Goal: Task Accomplishment & Management: Manage account settings

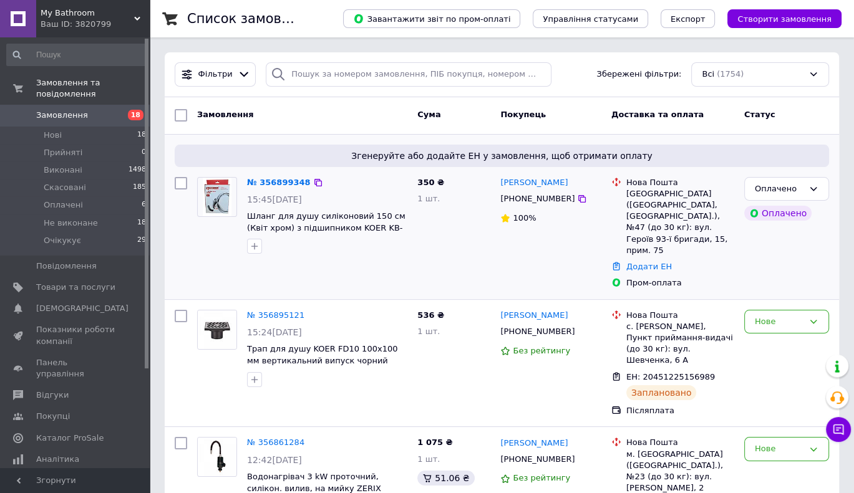
click at [217, 190] on img at bounding box center [217, 197] width 29 height 39
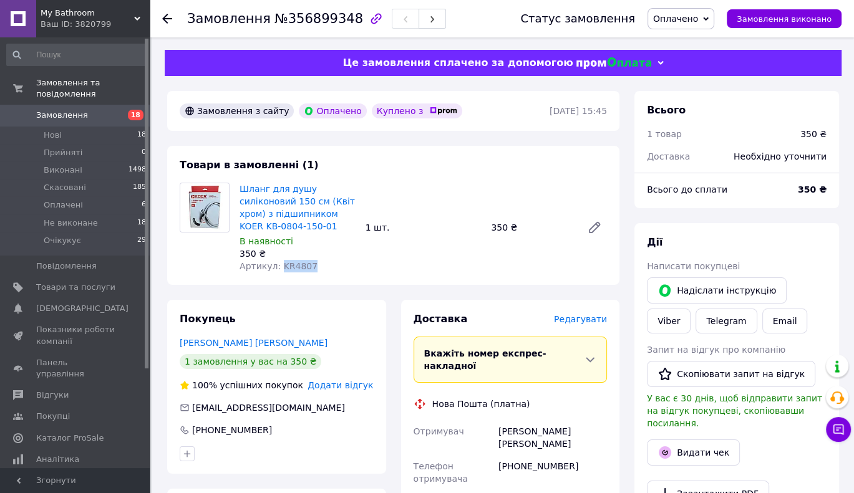
drag, startPoint x: 297, startPoint y: 268, endPoint x: 276, endPoint y: 264, distance: 20.9
click at [276, 264] on div "Артикул: KR4807" at bounding box center [298, 266] width 116 height 12
copy span "KR4807"
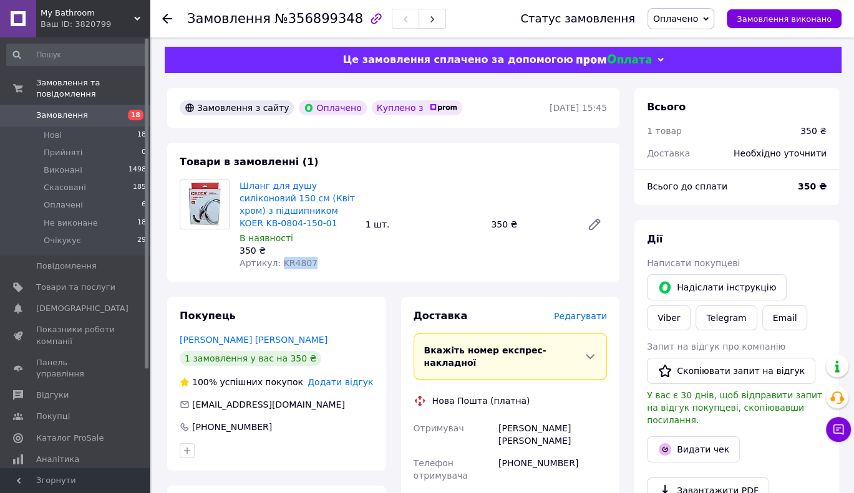
scroll to position [187, 0]
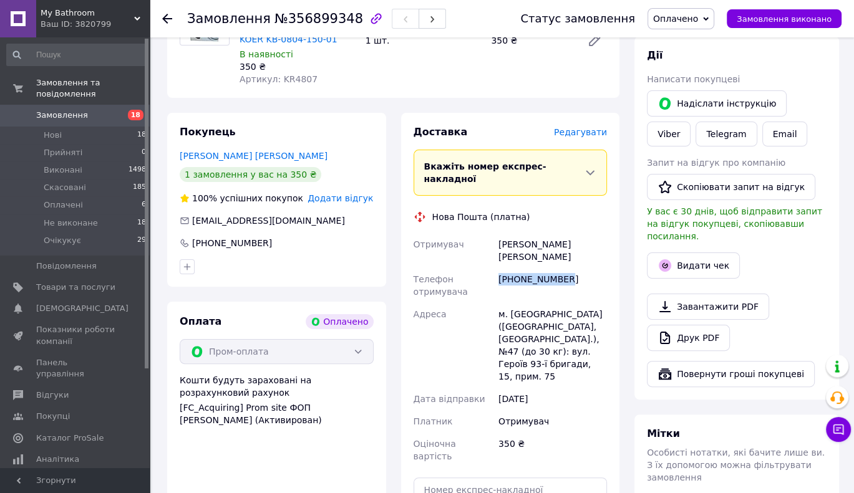
drag, startPoint x: 514, startPoint y: 256, endPoint x: 495, endPoint y: 255, distance: 18.7
click at [496, 268] on div "+380986496642" at bounding box center [553, 285] width 114 height 35
copy div "+380986496642"
click at [468, 64] on div "Шланг для душу силіконовий 150 см (Квіт хром) з підшипником KOER KB-0804-150-01…" at bounding box center [423, 40] width 377 height 95
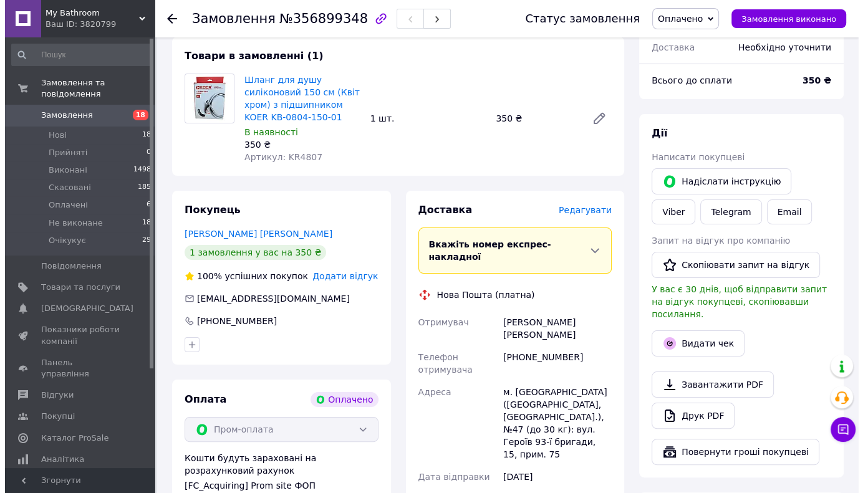
scroll to position [62, 0]
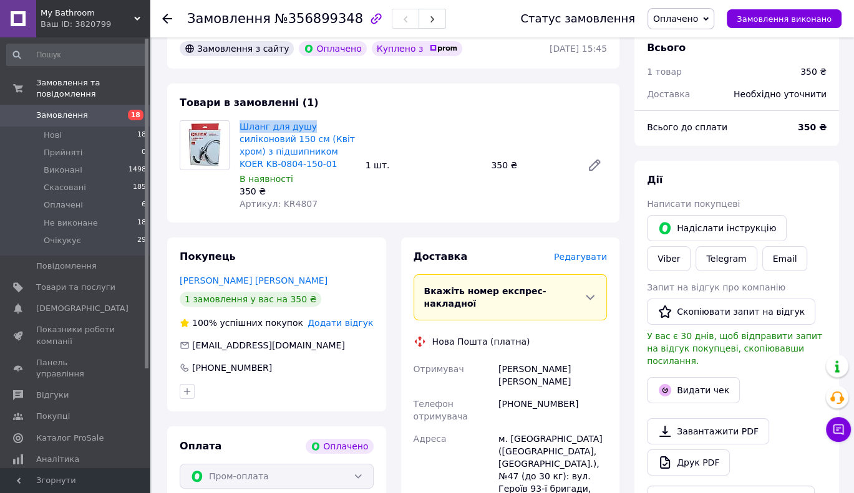
drag, startPoint x: 240, startPoint y: 115, endPoint x: 306, endPoint y: 125, distance: 67.5
click at [306, 125] on div "Товари в замовленні (1) Шланг для душу силіконовий 150 см (Квіт хром) з підшипн…" at bounding box center [393, 153] width 452 height 139
copy link "Шланг для душу"
click at [576, 256] on span "Редагувати" at bounding box center [580, 257] width 53 height 10
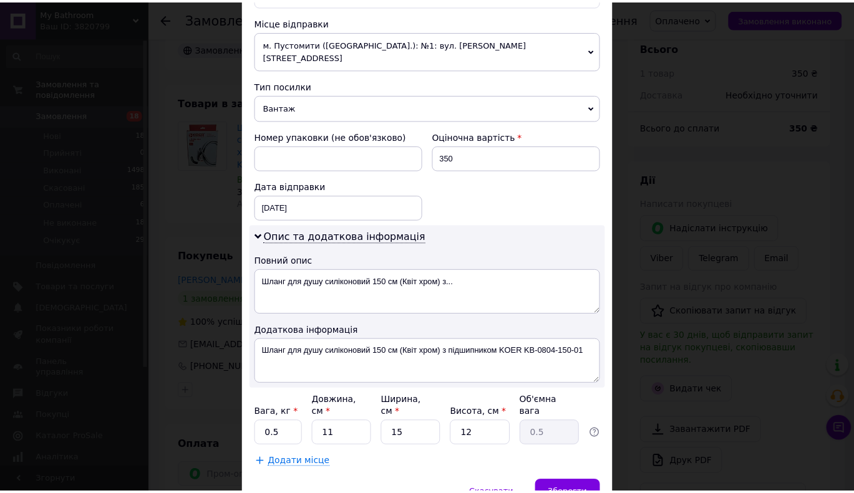
scroll to position [470, 0]
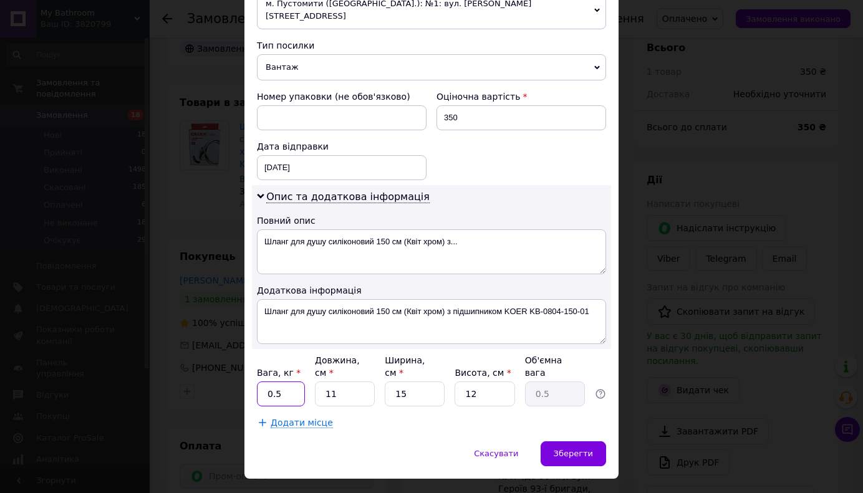
click at [286, 382] on input "0.5" at bounding box center [281, 394] width 48 height 25
type input "0"
type input "1"
click at [348, 382] on input "11" at bounding box center [345, 394] width 60 height 25
type input "1"
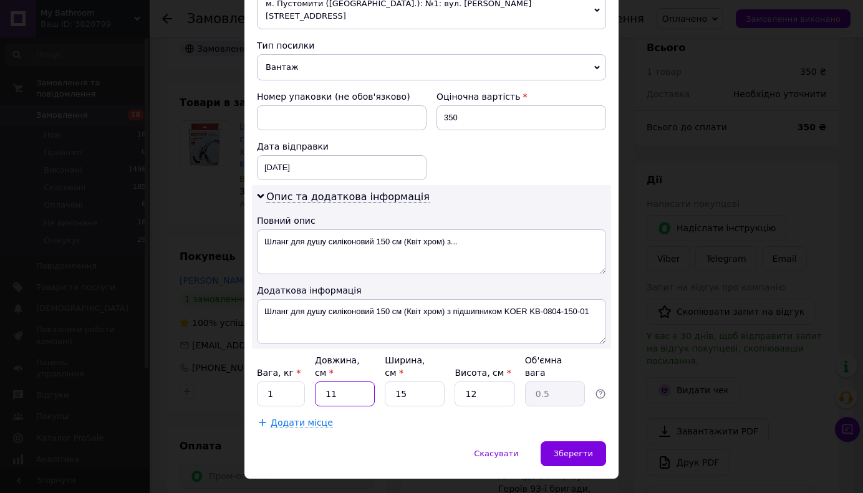
type input "0.1"
type input "1"
type input "0.1"
type input "12"
type input "0.54"
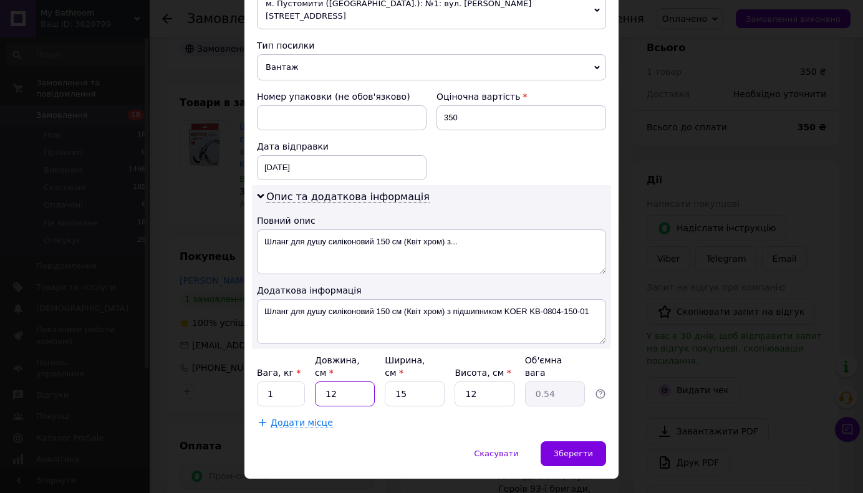
type input "1"
type input "0.1"
type input "15"
type input "0.68"
type input "15"
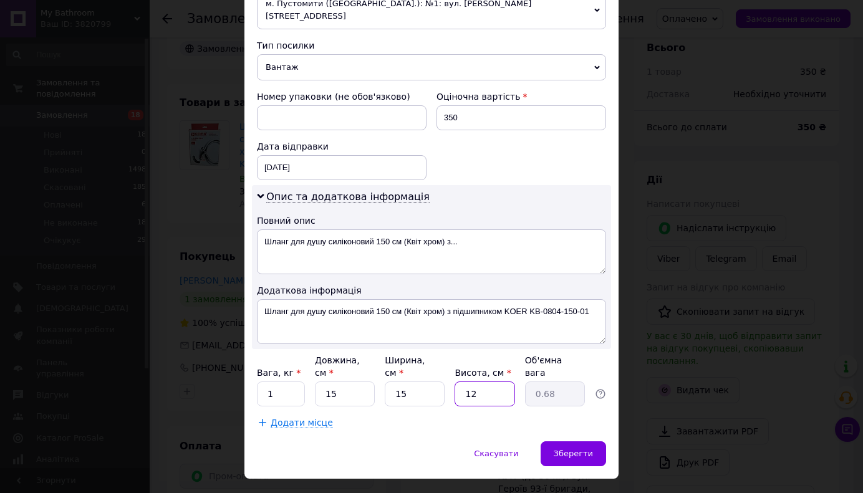
click at [478, 382] on input "12" at bounding box center [485, 394] width 60 height 25
type input "1"
type input "0.1"
type input "3"
type input "0.17"
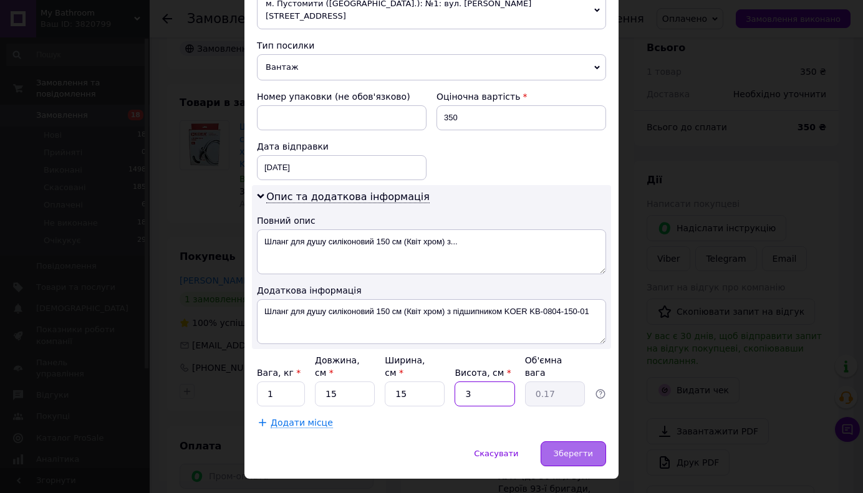
type input "3"
click at [558, 449] on span "Зберегти" at bounding box center [573, 453] width 39 height 9
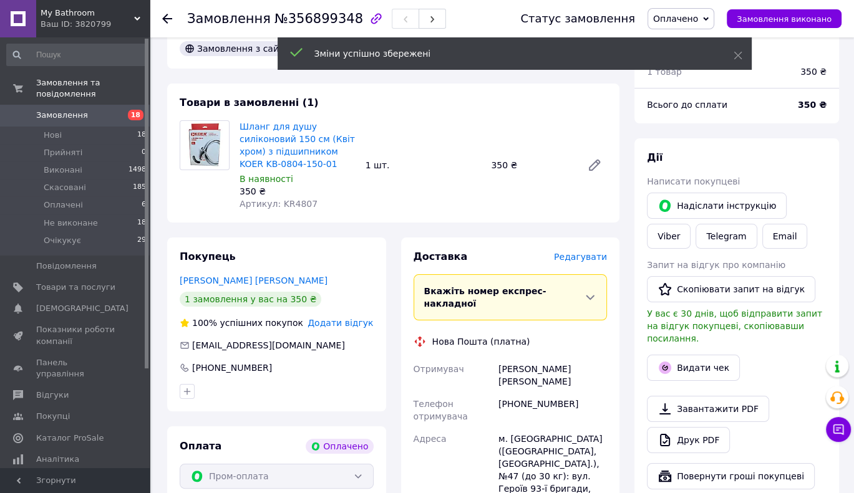
click at [117, 110] on span "18" at bounding box center [132, 115] width 34 height 11
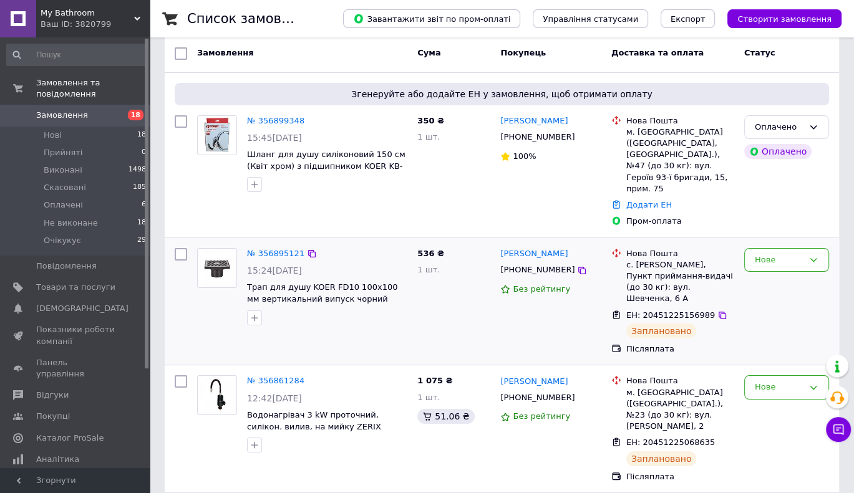
scroll to position [62, 0]
click at [577, 265] on icon at bounding box center [582, 270] width 10 height 10
click at [354, 51] on div "Замовлення" at bounding box center [302, 53] width 220 height 22
click at [180, 248] on input "checkbox" at bounding box center [181, 254] width 12 height 12
checkbox input "true"
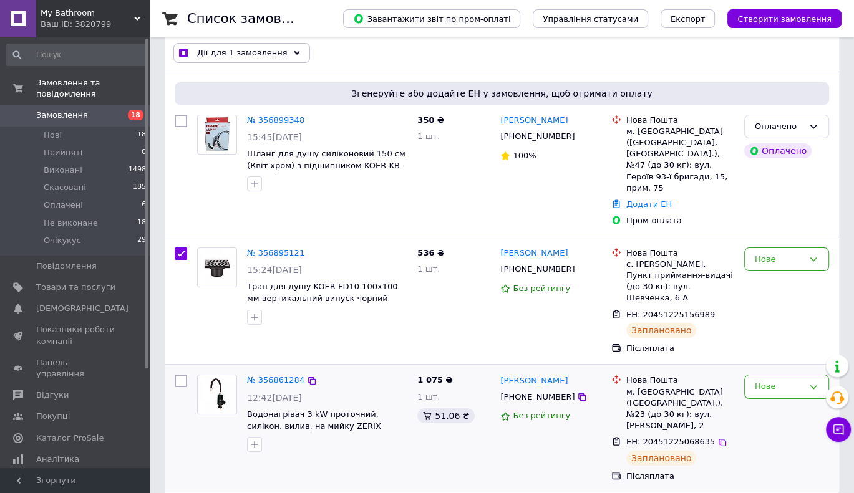
click at [181, 375] on input "checkbox" at bounding box center [181, 381] width 12 height 12
checkbox input "true"
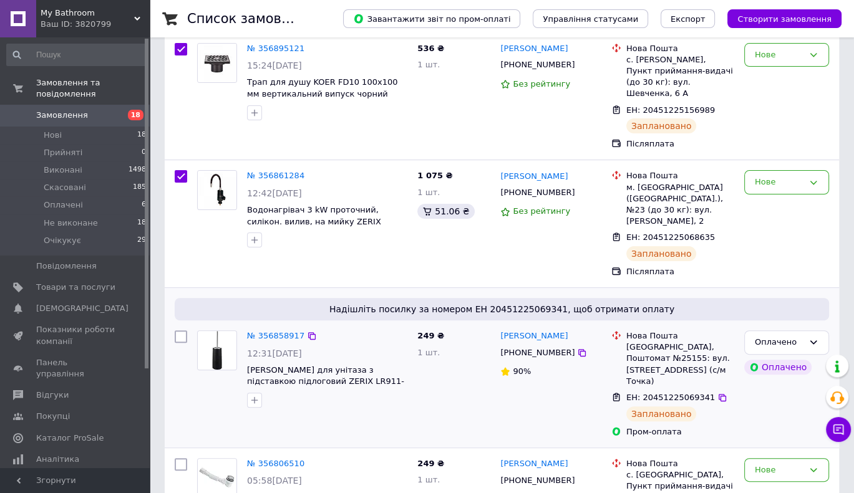
scroll to position [312, 0]
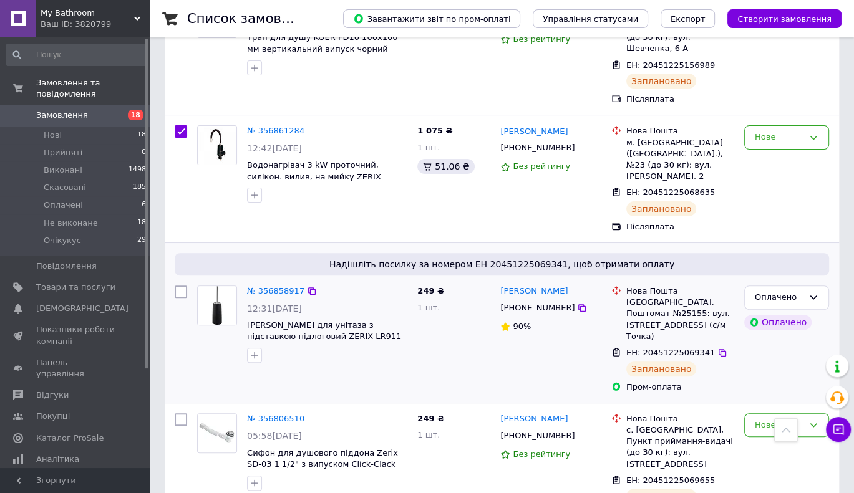
click at [181, 286] on input "checkbox" at bounding box center [181, 292] width 12 height 12
checkbox input "true"
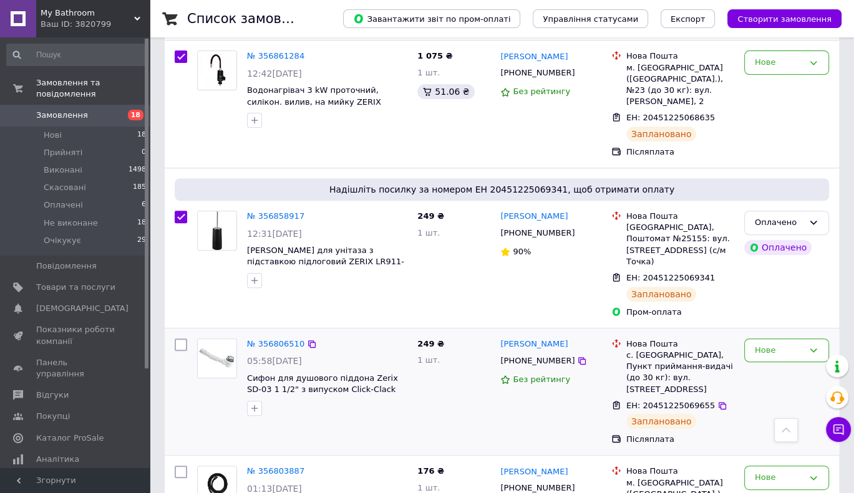
scroll to position [437, 0]
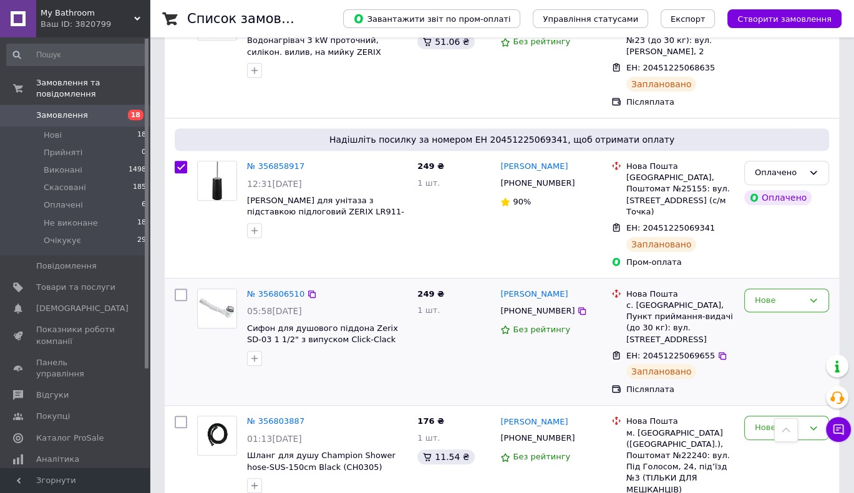
click at [182, 289] on input "checkbox" at bounding box center [181, 295] width 12 height 12
checkbox input "true"
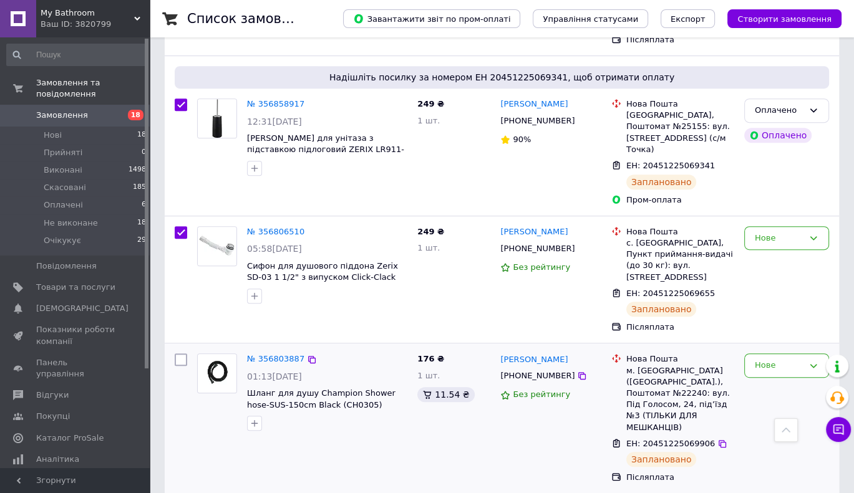
click at [180, 354] on input "checkbox" at bounding box center [181, 360] width 12 height 12
checkbox input "true"
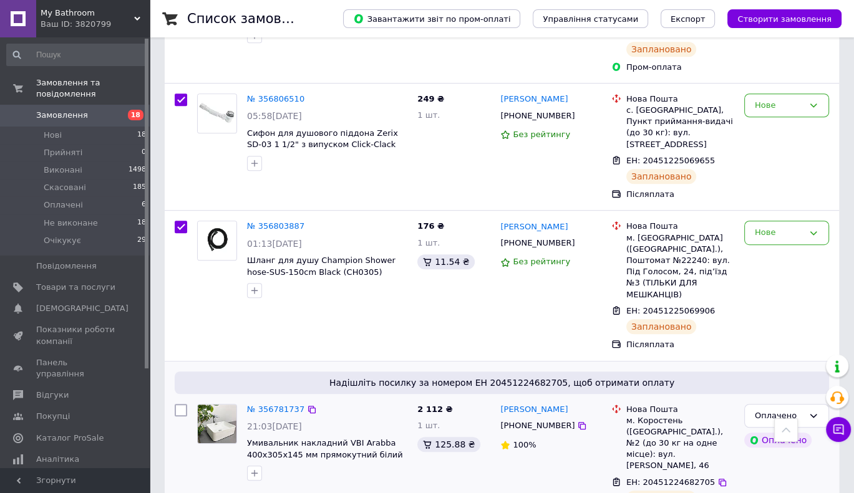
scroll to position [686, 0]
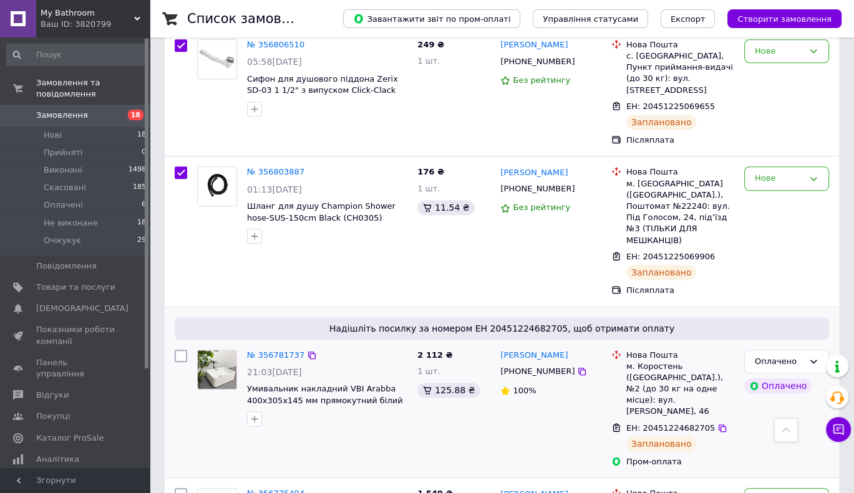
click at [182, 350] on input "checkbox" at bounding box center [181, 356] width 12 height 12
checkbox input "true"
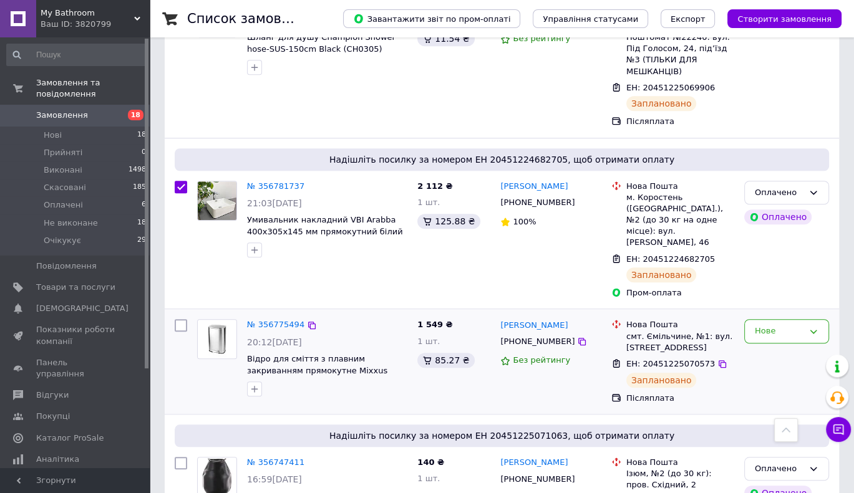
scroll to position [873, 0]
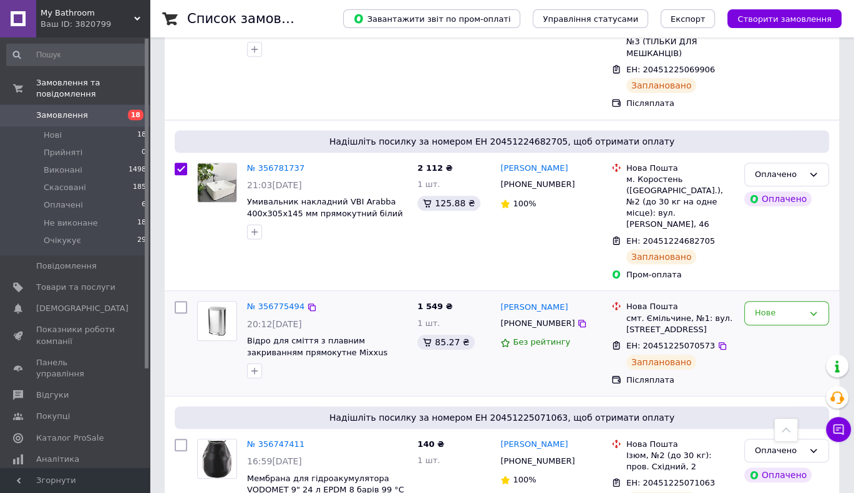
click at [180, 301] on input "checkbox" at bounding box center [181, 307] width 12 height 12
checkbox input "true"
click at [178, 439] on input "checkbox" at bounding box center [181, 445] width 12 height 12
checkbox input "true"
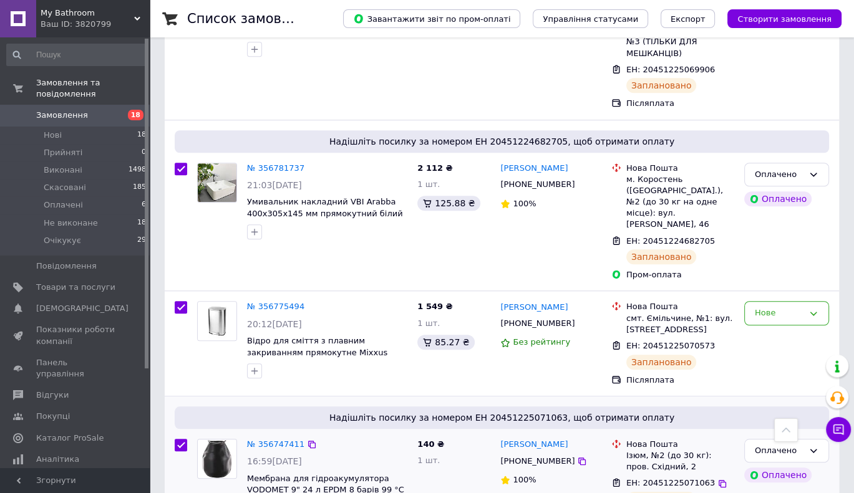
checkbox input "true"
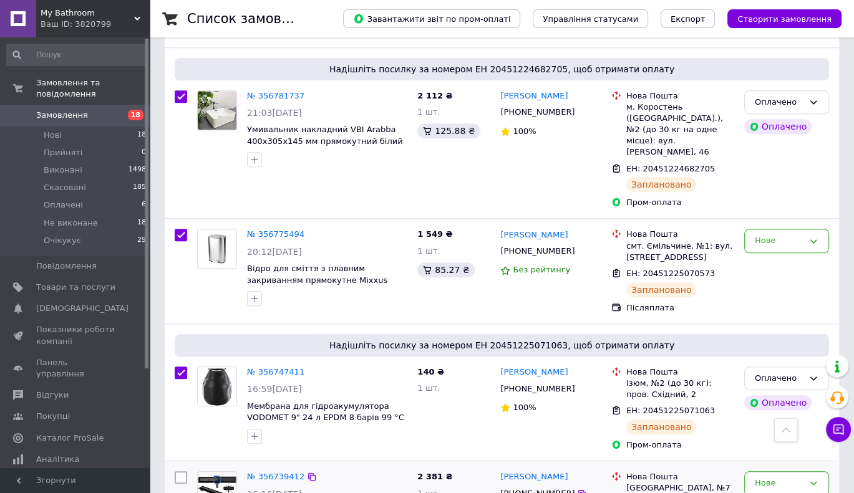
scroll to position [1123, 0]
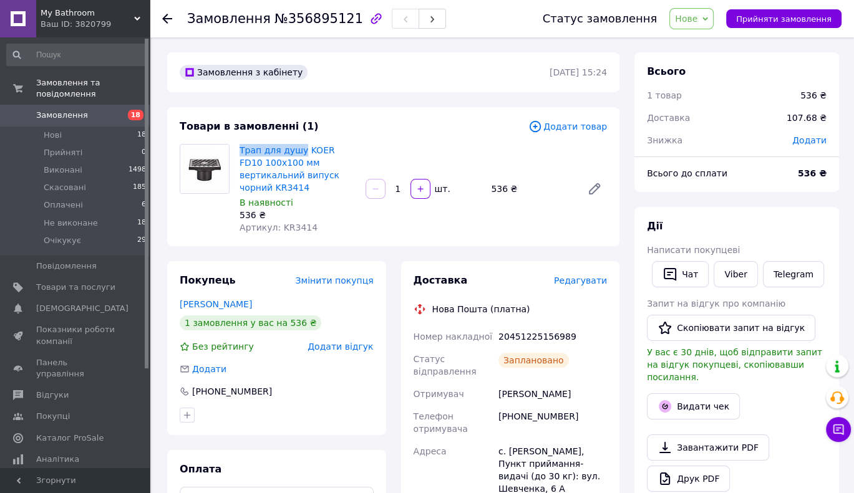
drag, startPoint x: 241, startPoint y: 142, endPoint x: 298, endPoint y: 140, distance: 57.4
click at [298, 140] on div "Товари в замовленні (1) Додати товар Трап для душу KOER FD10 100x100 мм вертика…" at bounding box center [393, 176] width 452 height 139
click at [336, 209] on div "536 ₴" at bounding box center [298, 215] width 116 height 12
drag, startPoint x: 323, startPoint y: 217, endPoint x: 278, endPoint y: 213, distance: 45.1
click at [278, 221] on div "Артикул: KR3414" at bounding box center [298, 227] width 116 height 12
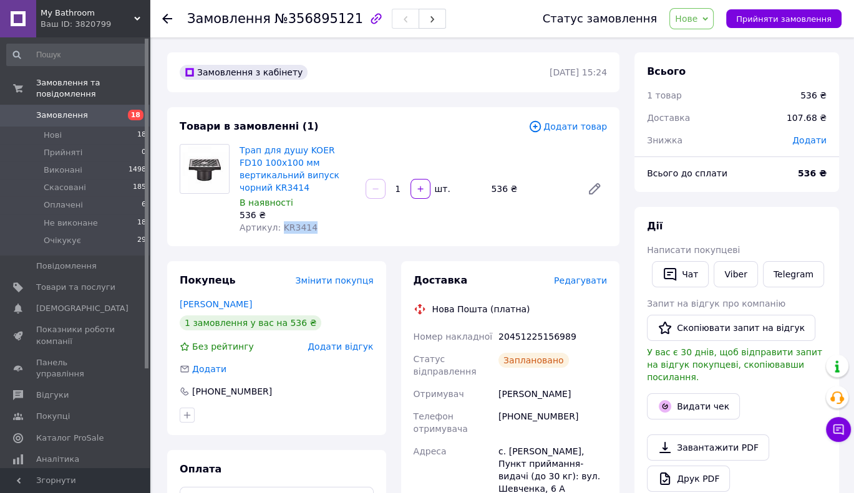
copy span "KR3414"
click at [674, 394] on button "Видати чек" at bounding box center [693, 407] width 93 height 26
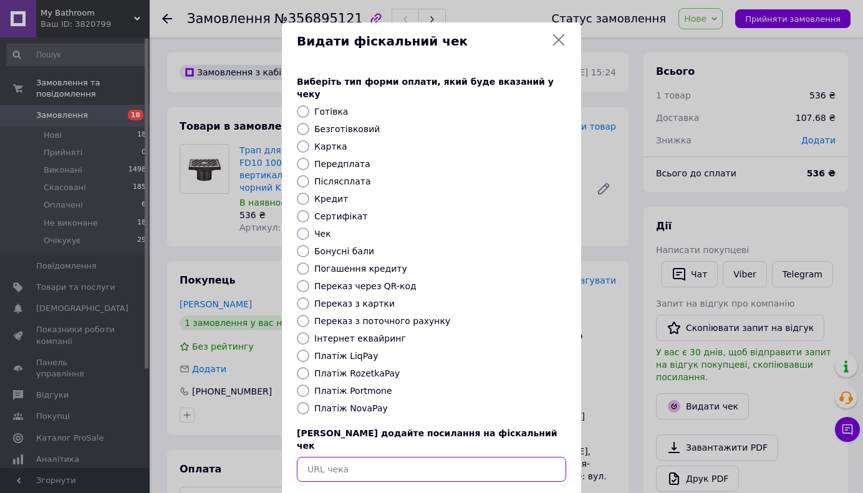
paste input "https://kasa.vchasno.ua/check-viewer/-uCLSIEmomg"
type input "https://kasa.vchasno.ua/check-viewer/-uCLSIEmomg"
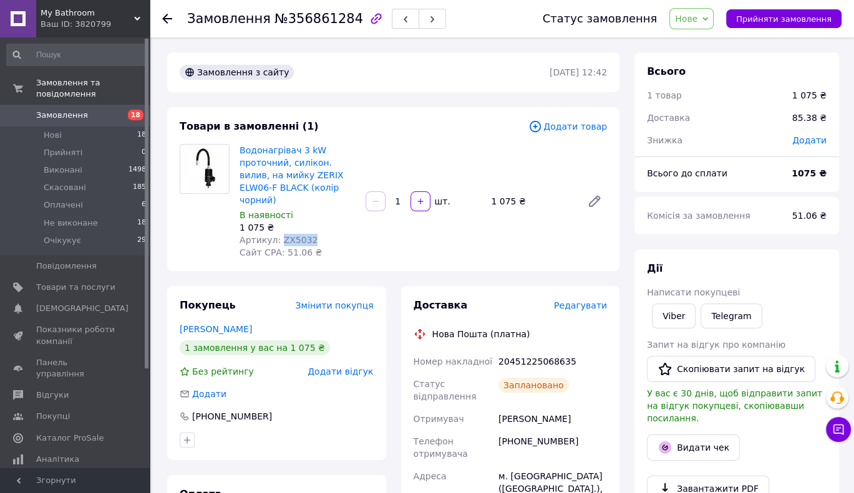
drag, startPoint x: 307, startPoint y: 222, endPoint x: 278, endPoint y: 224, distance: 28.8
click at [278, 234] on div "Артикул: ZX5032" at bounding box center [298, 240] width 116 height 12
copy span "ZX5032"
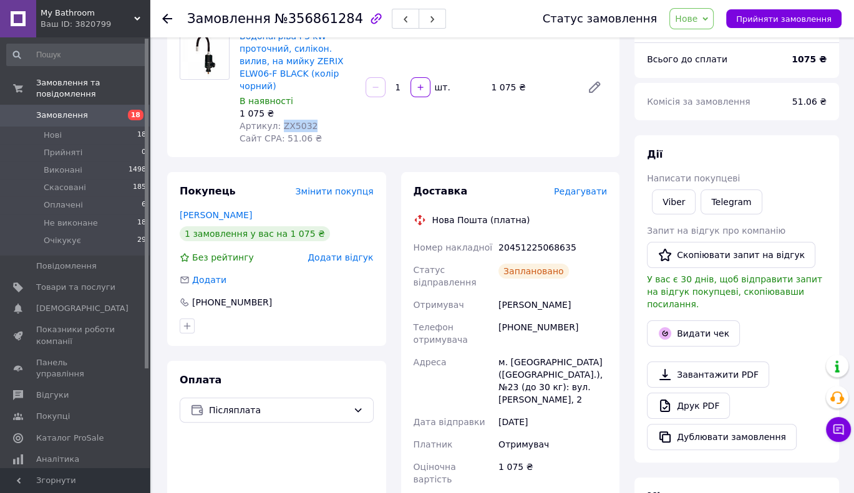
scroll to position [62, 0]
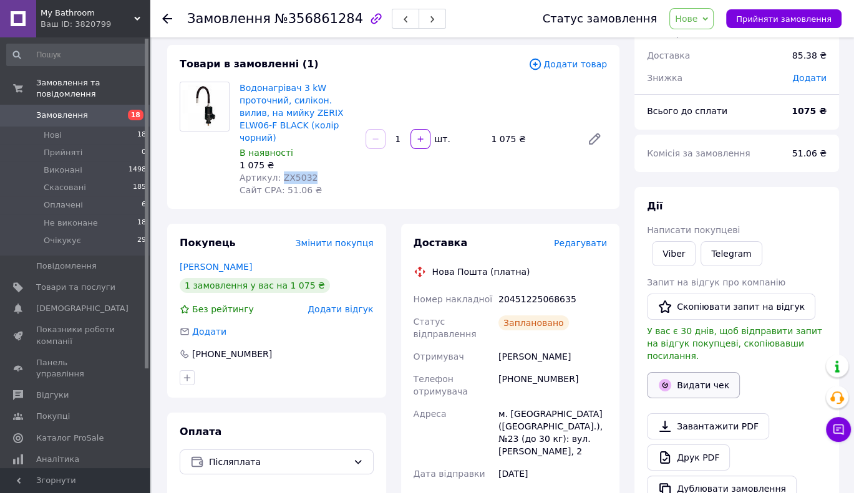
click at [664, 382] on icon "button" at bounding box center [665, 385] width 6 height 6
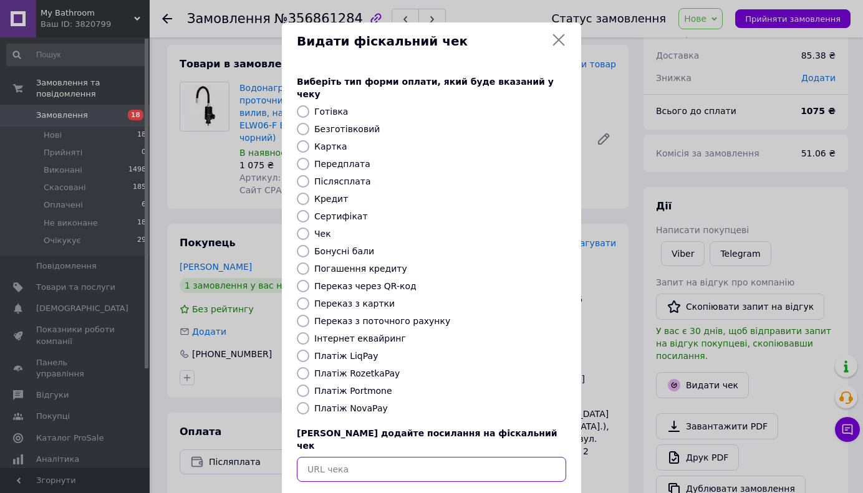
paste input "https://kasa.vchasno.ua/check-viewer/vEtzqgZ_KRI"
type input "https://kasa.vchasno.ua/check-viewer/vEtzqgZ_KRI"
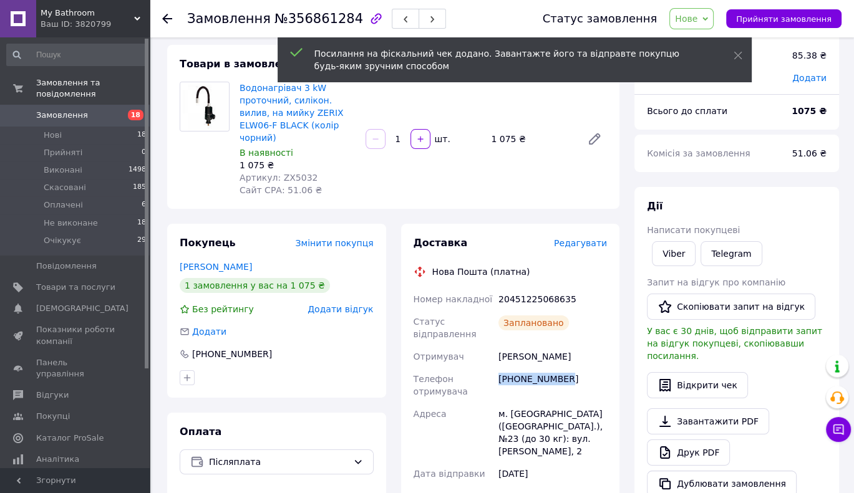
drag, startPoint x: 535, startPoint y: 371, endPoint x: 499, endPoint y: 366, distance: 35.9
click at [499, 368] on div "+380974275867" at bounding box center [553, 385] width 114 height 35
copy div "+380974275867"
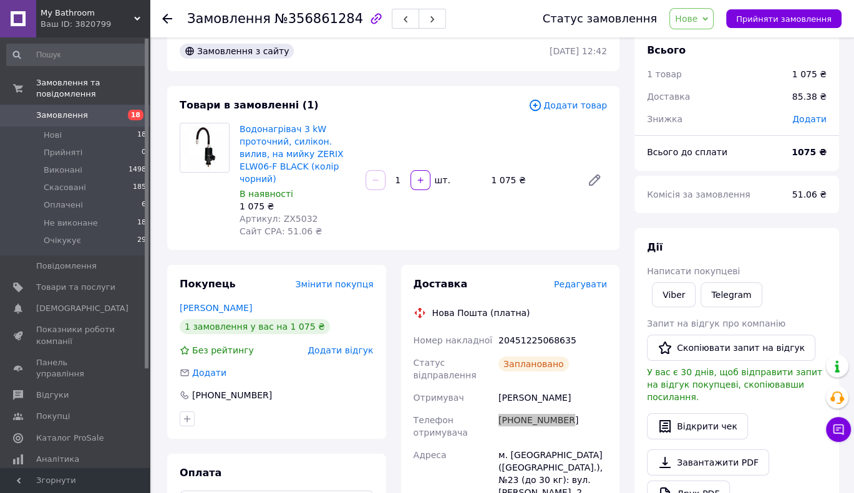
scroll to position [0, 0]
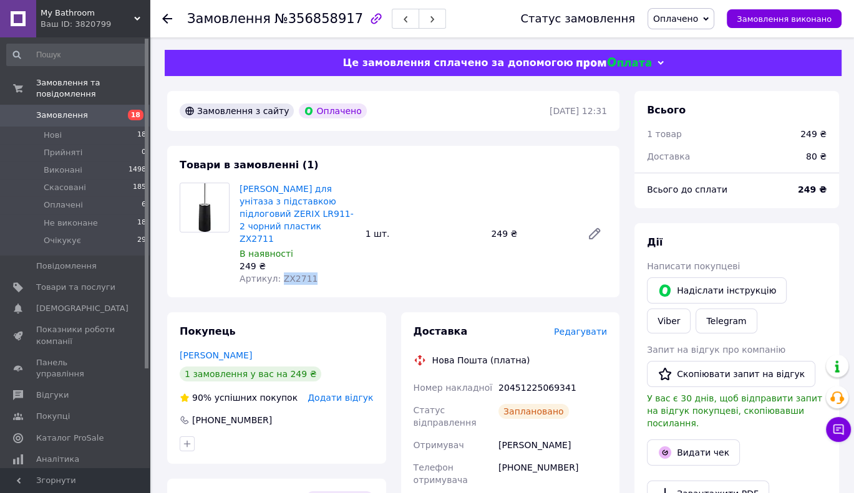
drag, startPoint x: 293, startPoint y: 266, endPoint x: 278, endPoint y: 266, distance: 15.6
click at [278, 273] on div "Артикул: ZX2711" at bounding box center [298, 279] width 116 height 12
copy span "ZX2711"
click at [669, 447] on icon "button" at bounding box center [665, 453] width 12 height 12
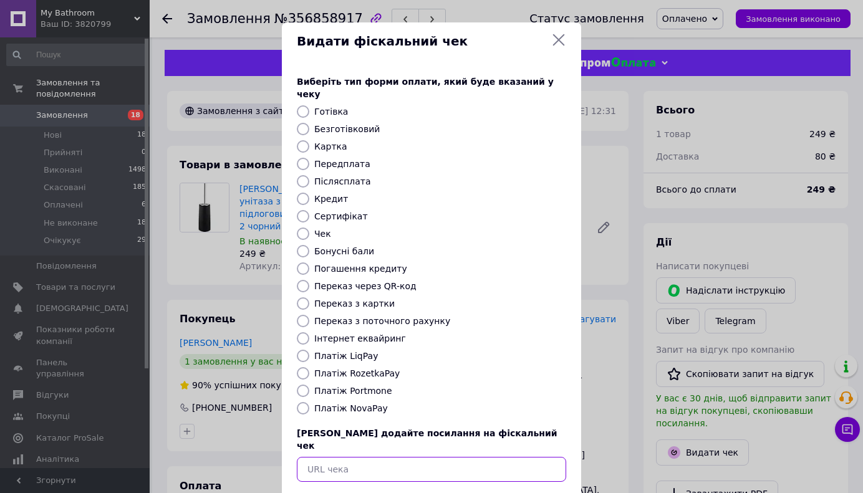
paste input "https://kasa.vchasno.ua/check-viewer/CgtbAmGdphw"
type input "https://kasa.vchasno.ua/check-viewer/CgtbAmGdphw"
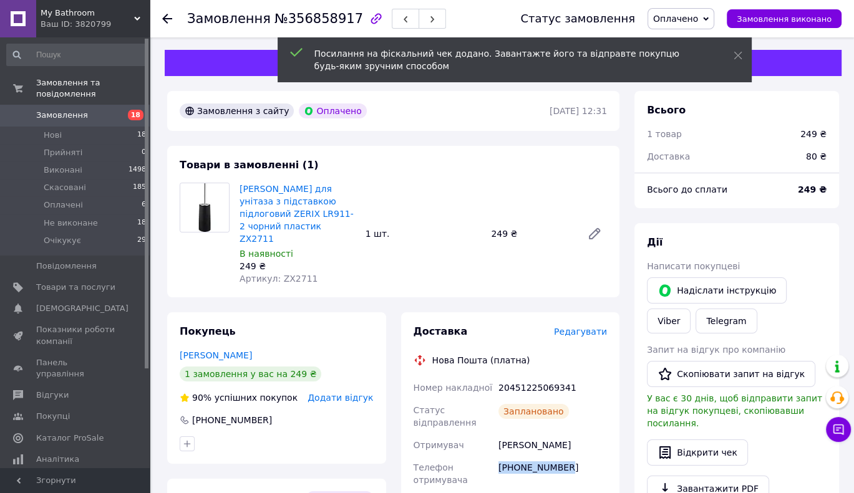
drag, startPoint x: 525, startPoint y: 456, endPoint x: 497, endPoint y: 455, distance: 28.1
click at [497, 457] on div "+380687910976" at bounding box center [553, 474] width 114 height 35
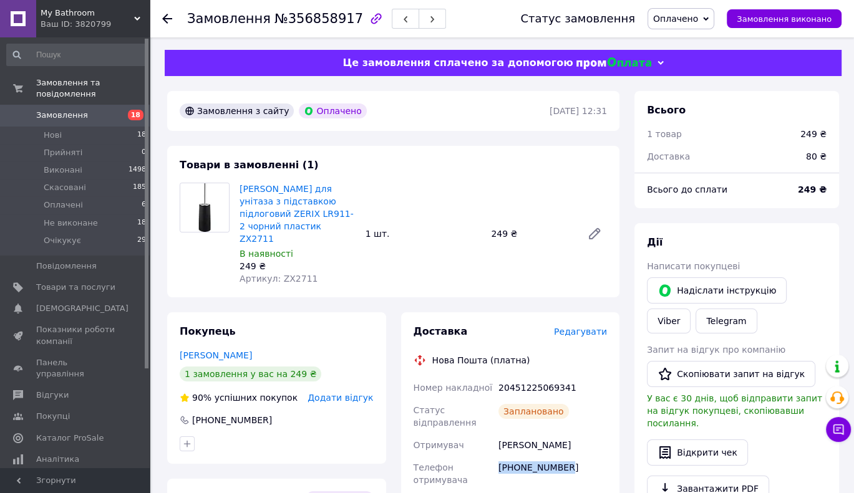
copy div "+380687910976"
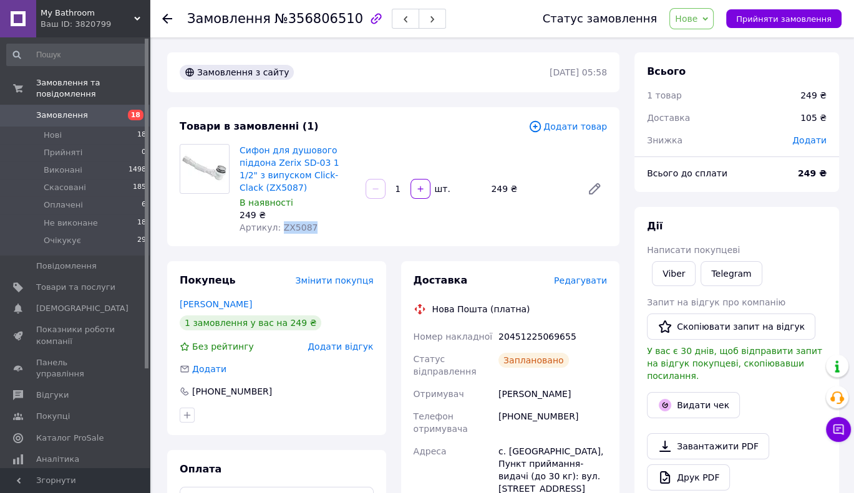
drag, startPoint x: 315, startPoint y: 230, endPoint x: 277, endPoint y: 228, distance: 38.1
click at [277, 228] on div "Артикул: ZX5087" at bounding box center [298, 227] width 116 height 12
copy span "ZX5087"
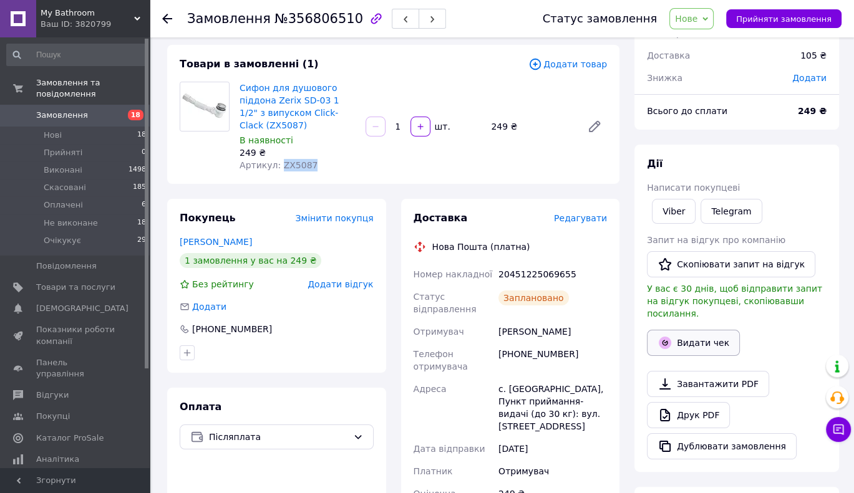
click at [687, 331] on button "Видати чек" at bounding box center [693, 343] width 93 height 26
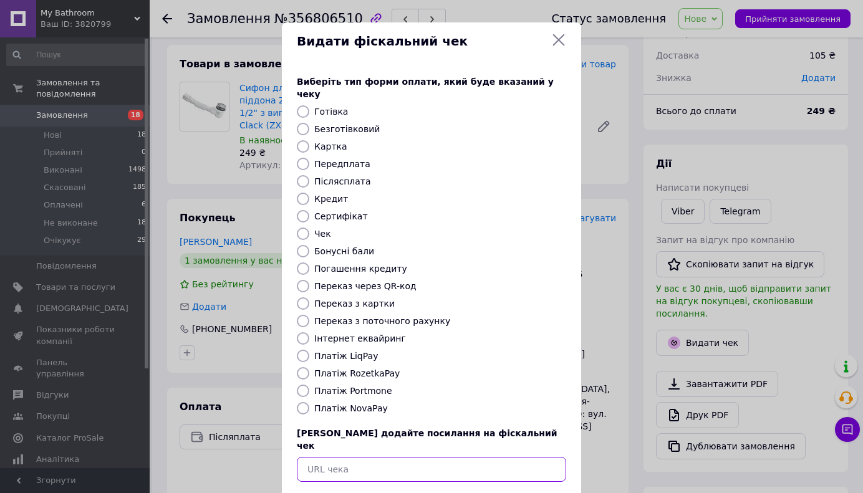
paste input "https://kasa.vchasno.ua/check-viewer/nGNjMdVLuuA"
type input "https://kasa.vchasno.ua/check-viewer/nGNjMdVLuuA"
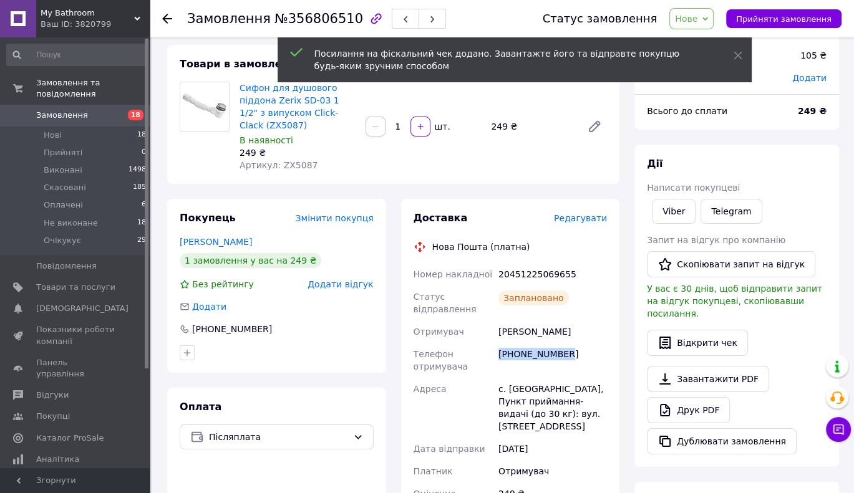
drag, startPoint x: 569, startPoint y: 359, endPoint x: 496, endPoint y: 357, distance: 72.4
click at [496, 357] on div "+380987378447" at bounding box center [553, 360] width 114 height 35
copy div "+380987378447"
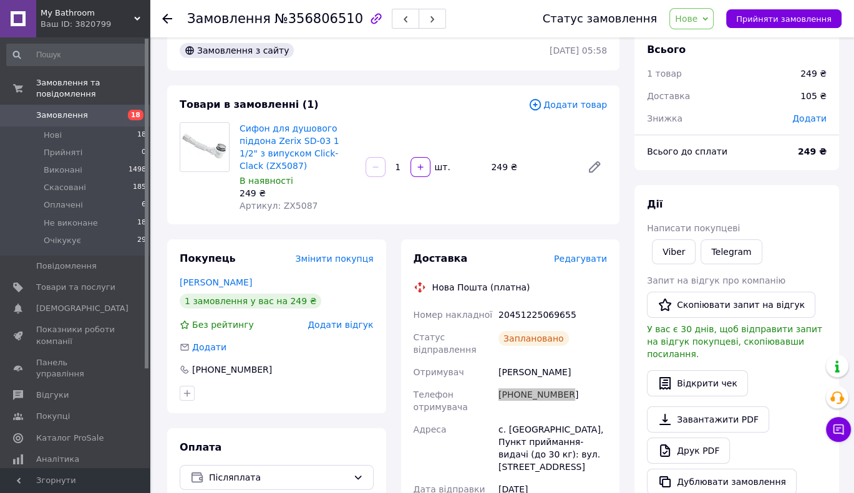
scroll to position [0, 0]
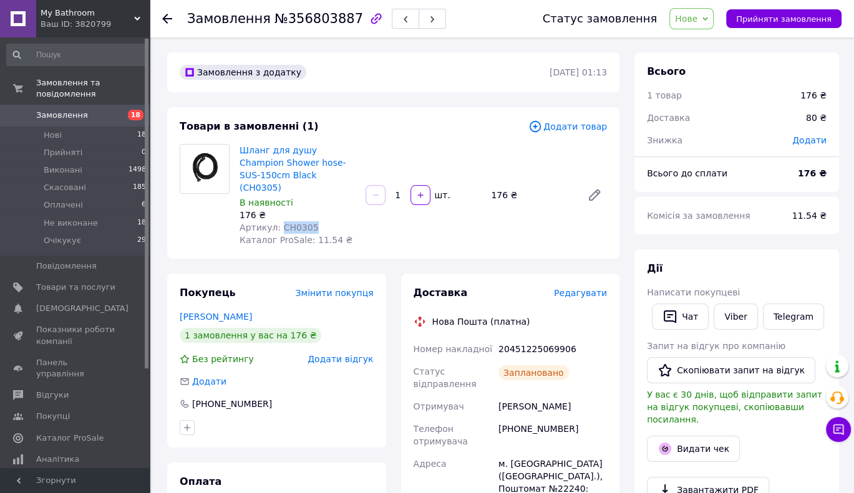
drag, startPoint x: 301, startPoint y: 212, endPoint x: 278, endPoint y: 211, distance: 23.1
click at [278, 221] on div "Артикул: CH0305" at bounding box center [298, 227] width 116 height 12
copy span "CH0305"
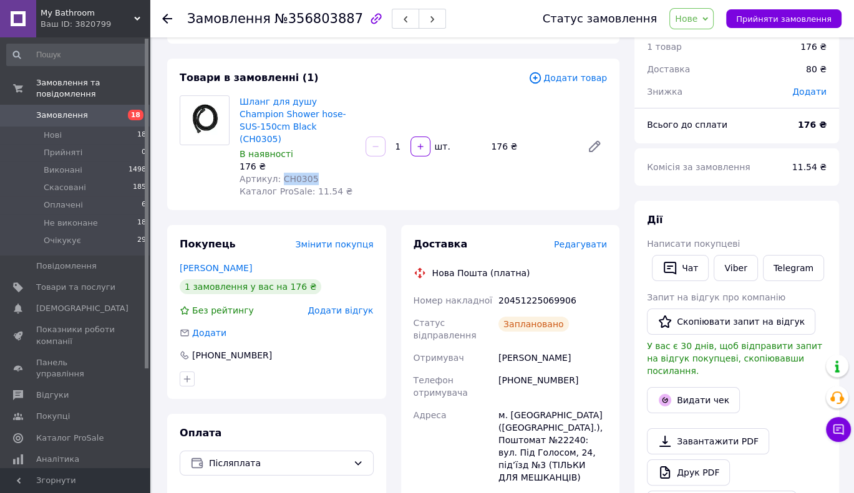
scroll to position [62, 0]
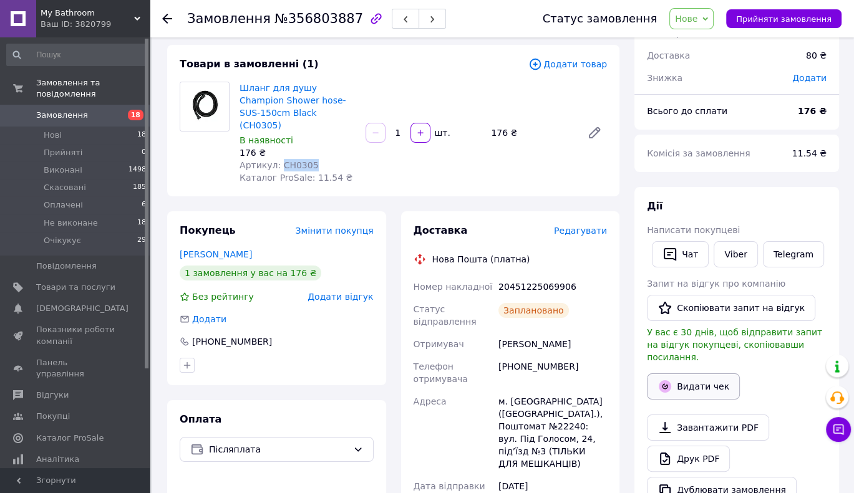
click at [682, 374] on button "Видати чек" at bounding box center [693, 387] width 93 height 26
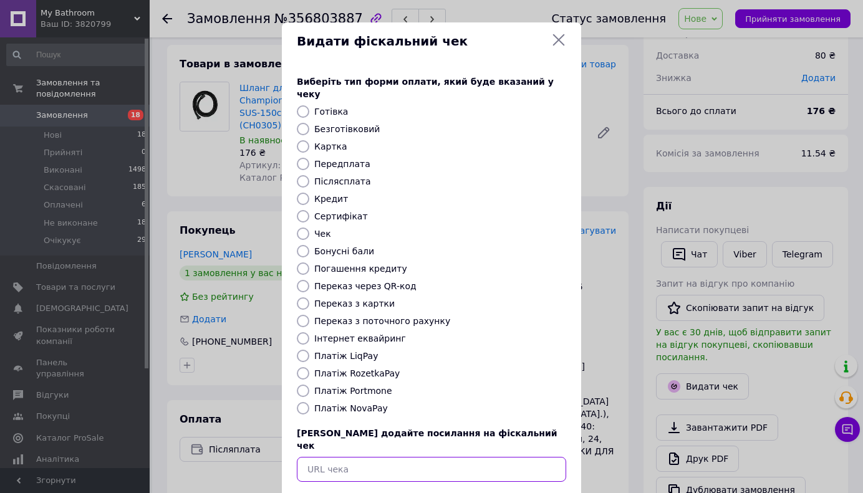
paste input "[URL][DOMAIN_NAME]"
type input "[URL][DOMAIN_NAME]"
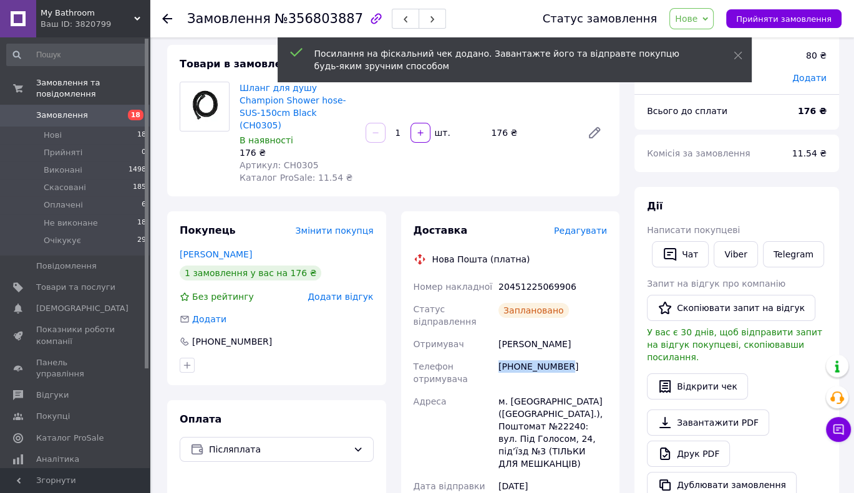
drag, startPoint x: 576, startPoint y: 361, endPoint x: 499, endPoint y: 356, distance: 77.5
click at [499, 356] on div "[PHONE_NUMBER]" at bounding box center [553, 373] width 114 height 35
copy div "[PHONE_NUMBER]"
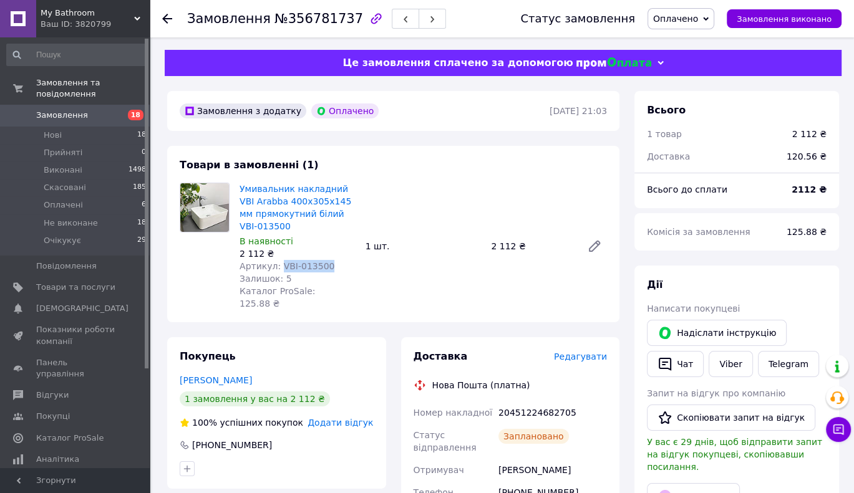
drag, startPoint x: 316, startPoint y: 269, endPoint x: 278, endPoint y: 268, distance: 38.7
click at [278, 268] on div "Артикул: VBI-013500" at bounding box center [298, 266] width 116 height 12
copy span "VBI-013500"
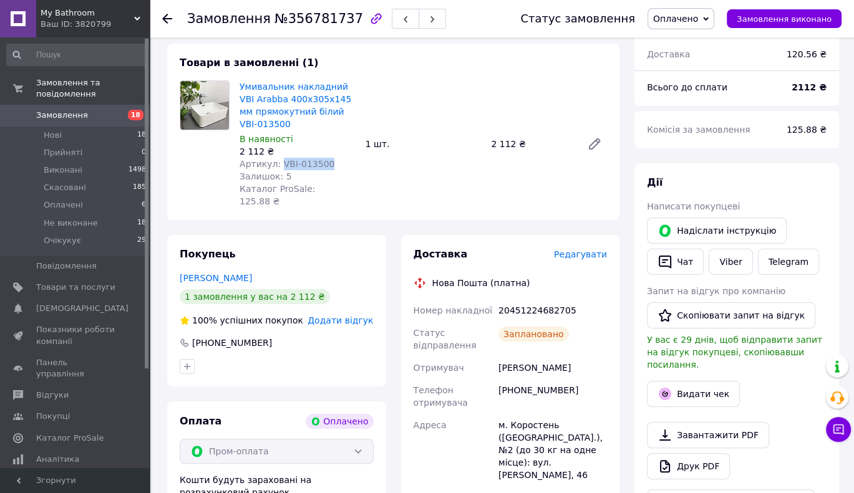
scroll to position [187, 0]
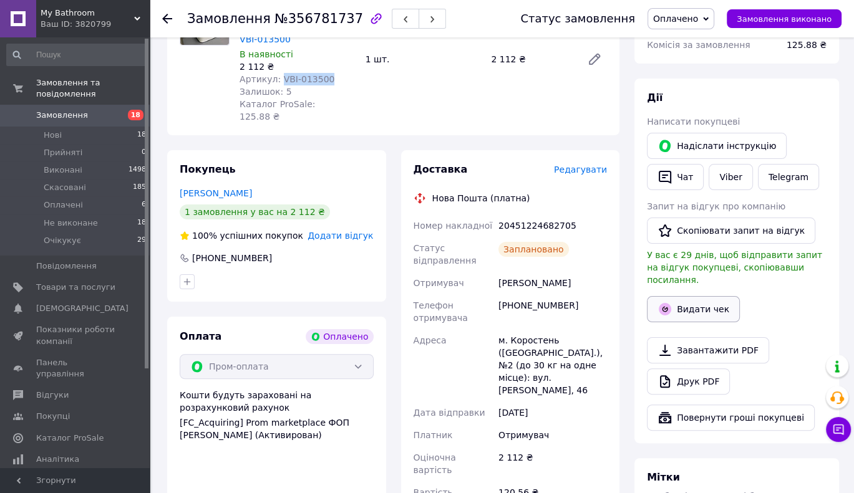
click at [672, 296] on button "Видати чек" at bounding box center [693, 309] width 93 height 26
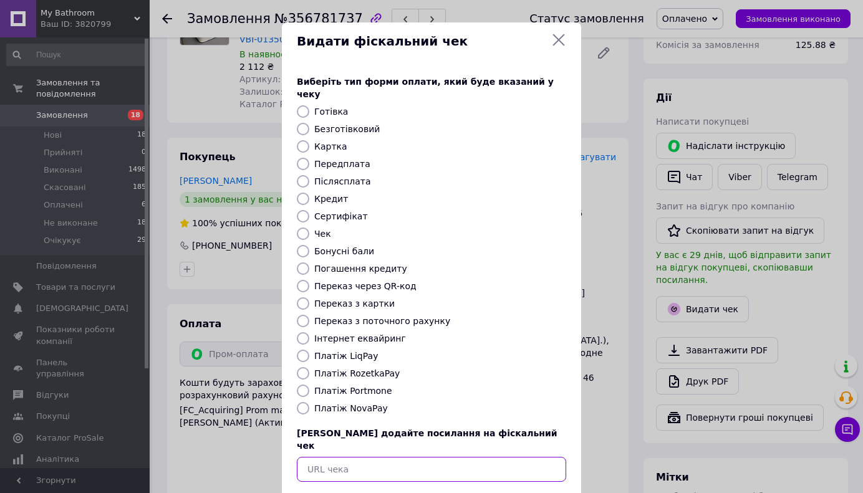
paste input "https://kasa.vchasno.ua/check-viewer/--vw_Kf-TKc"
type input "https://kasa.vchasno.ua/check-viewer/--vw_Kf-TKc"
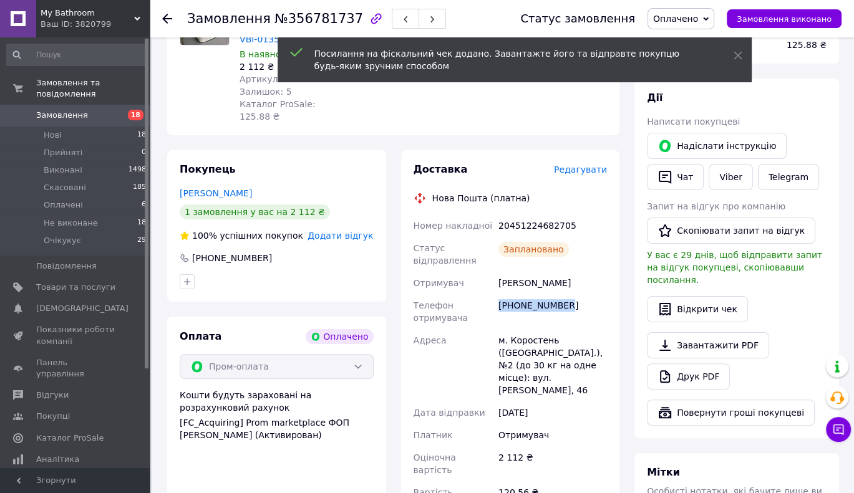
drag, startPoint x: 564, startPoint y: 298, endPoint x: 498, endPoint y: 294, distance: 66.2
click at [498, 294] on div "[PHONE_NUMBER]" at bounding box center [553, 311] width 114 height 35
copy div "[PHONE_NUMBER]"
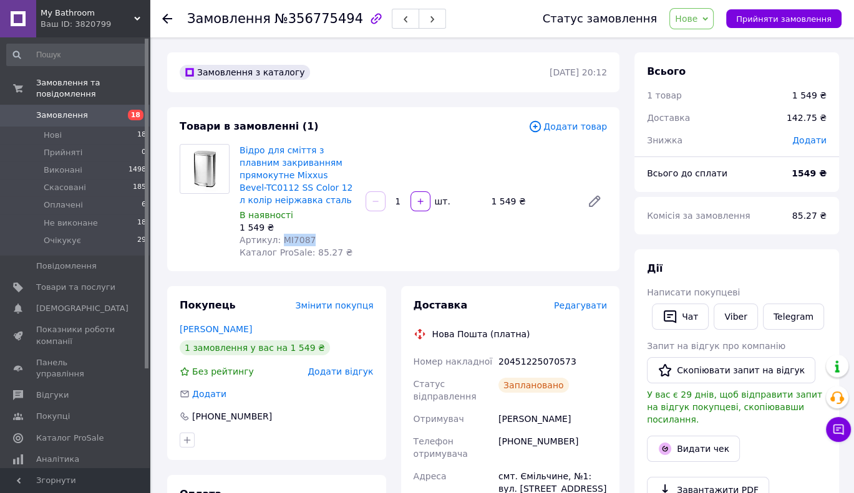
drag, startPoint x: 311, startPoint y: 237, endPoint x: 279, endPoint y: 236, distance: 31.2
click at [279, 236] on div "Артикул: MI7087" at bounding box center [298, 240] width 116 height 12
copy span "MI7087"
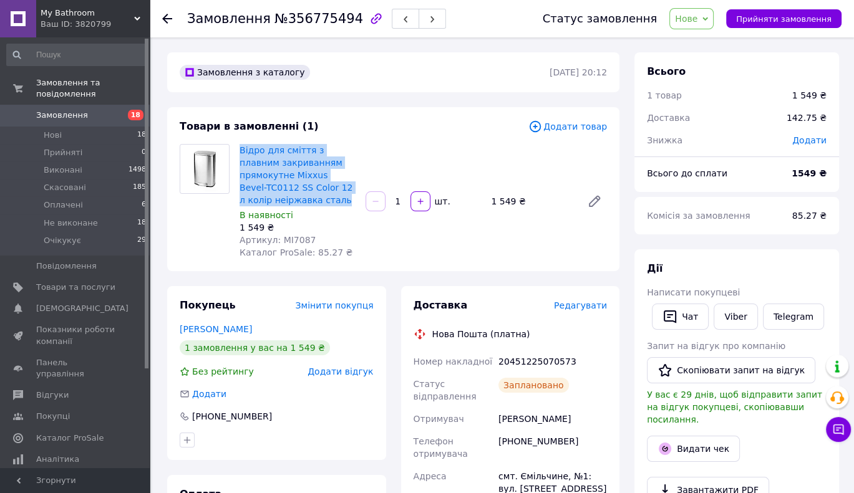
drag, startPoint x: 238, startPoint y: 138, endPoint x: 342, endPoint y: 195, distance: 118.3
click at [342, 195] on div "Товари в замовленні (1) Додати товар Відро для сміття з плавним закриванням пря…" at bounding box center [393, 189] width 452 height 164
copy link "Відро для сміття з плавним закриванням прямокутне Mixxus Bevel-TC0112 SS Color …"
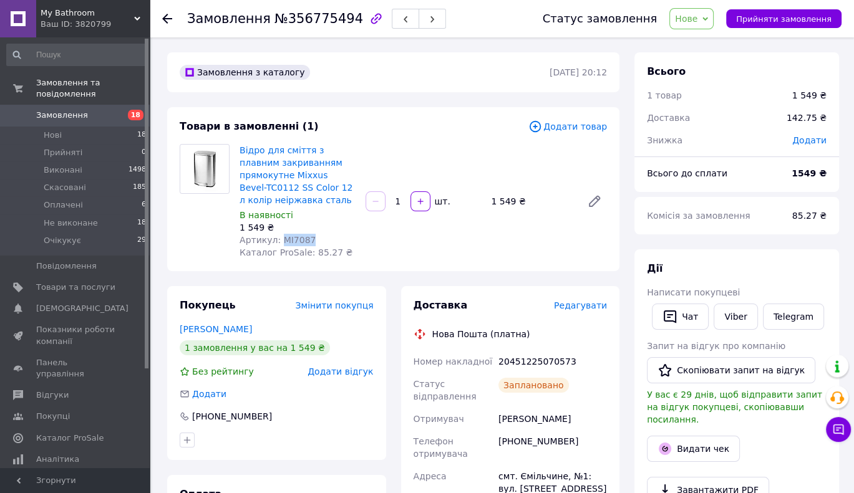
drag, startPoint x: 296, startPoint y: 243, endPoint x: 279, endPoint y: 241, distance: 16.9
click at [279, 241] on div "Артикул: MI7087" at bounding box center [298, 240] width 116 height 12
copy span "MI7087"
click at [674, 436] on button "Видати чек" at bounding box center [693, 449] width 93 height 26
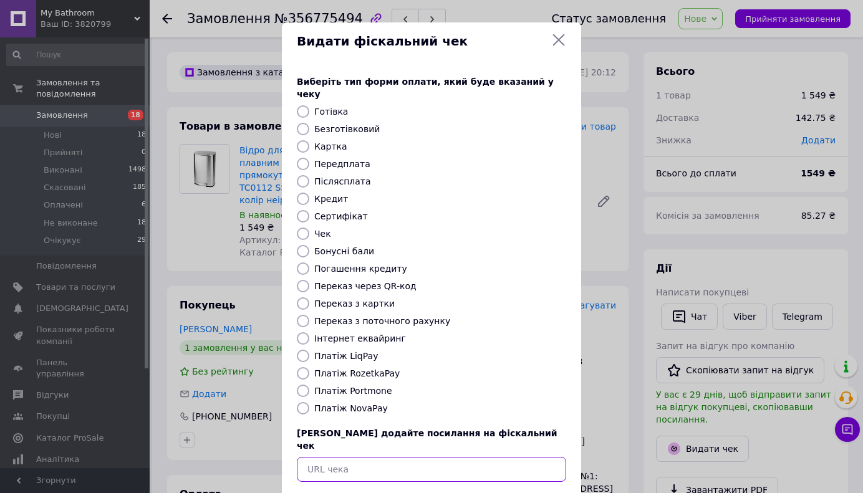
paste input "https://kasa.vchasno.ua/check-viewer/XvatM0hyxqk"
type input "https://kasa.vchasno.ua/check-viewer/XvatM0hyxqk"
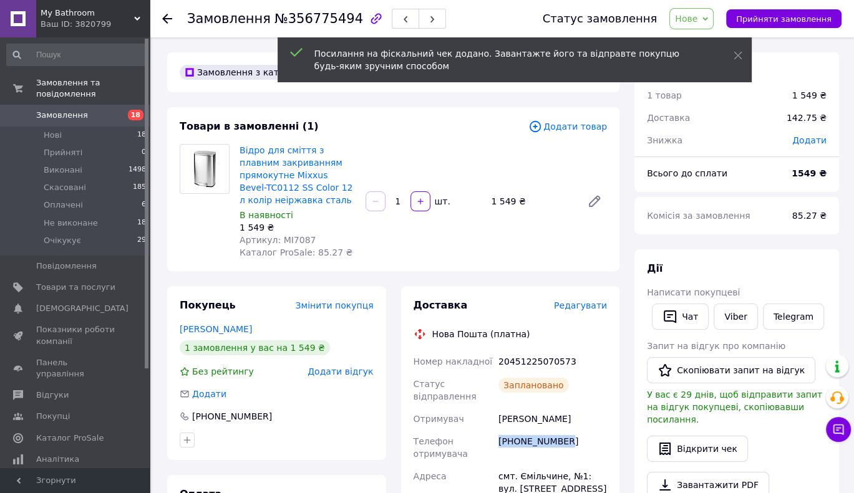
drag, startPoint x: 576, startPoint y: 443, endPoint x: 499, endPoint y: 442, distance: 76.7
click at [499, 442] on div "[PHONE_NUMBER]" at bounding box center [553, 447] width 114 height 35
copy div "[PHONE_NUMBER]"
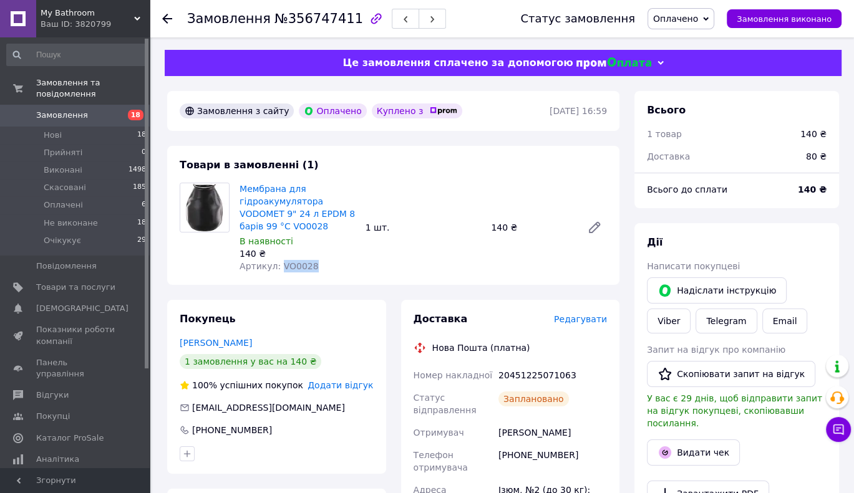
drag, startPoint x: 312, startPoint y: 268, endPoint x: 276, endPoint y: 266, distance: 36.2
click at [276, 266] on div "Артикул: VO0028" at bounding box center [298, 266] width 116 height 12
copy span "VO0028"
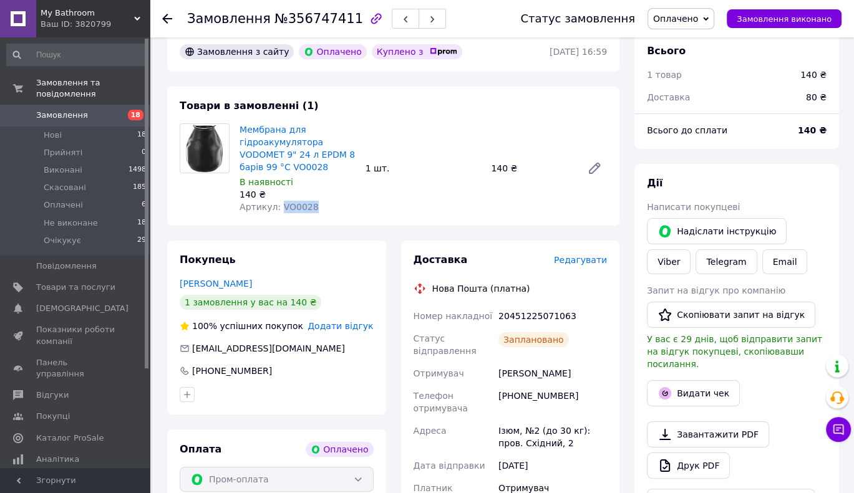
scroll to position [62, 0]
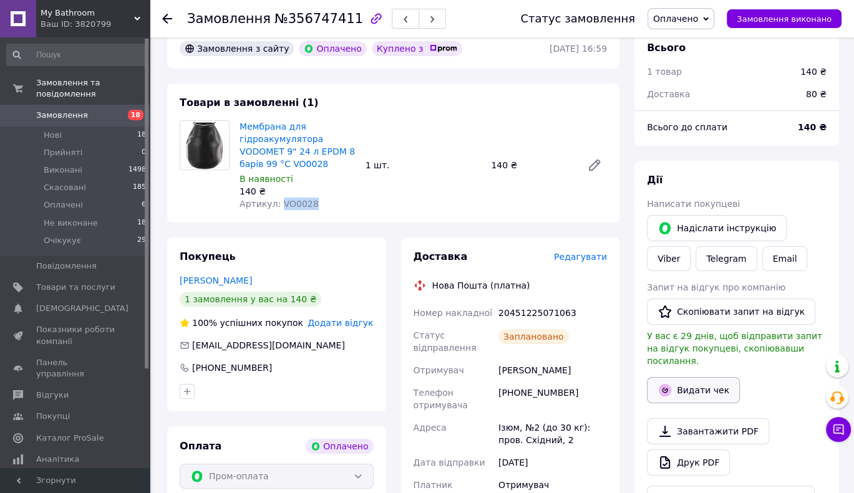
click at [680, 384] on button "Видати чек" at bounding box center [693, 390] width 93 height 26
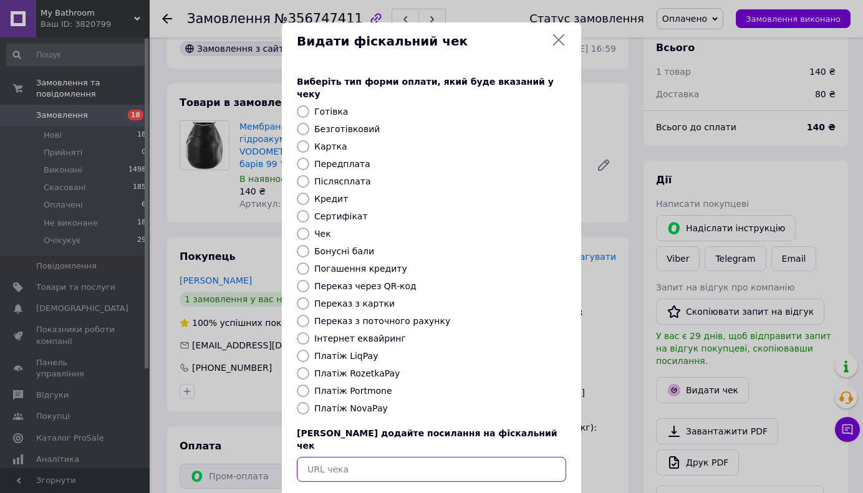
paste input "[URL][DOMAIN_NAME]"
type input "[URL][DOMAIN_NAME]"
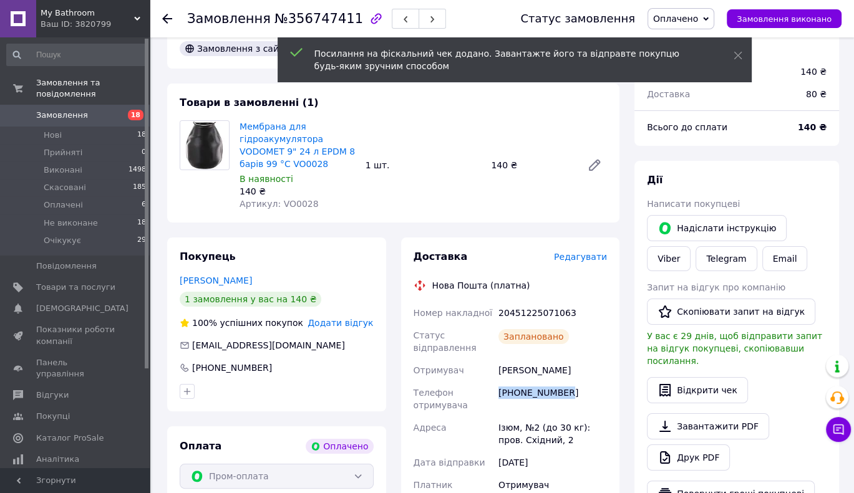
drag, startPoint x: 520, startPoint y: 397, endPoint x: 499, endPoint y: 397, distance: 20.6
click at [499, 397] on div "[PHONE_NUMBER]" at bounding box center [553, 399] width 114 height 35
copy div "[PHONE_NUMBER]"
